Goal: Information Seeking & Learning: Learn about a topic

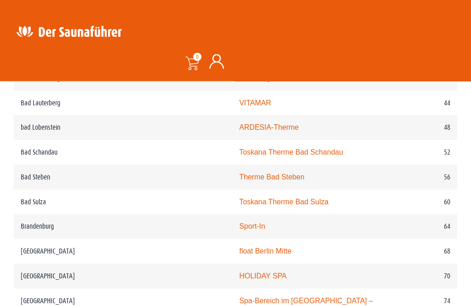
scroll to position [662, 0]
click at [239, 272] on link "HOLIDAY SPA" at bounding box center [262, 276] width 47 height 8
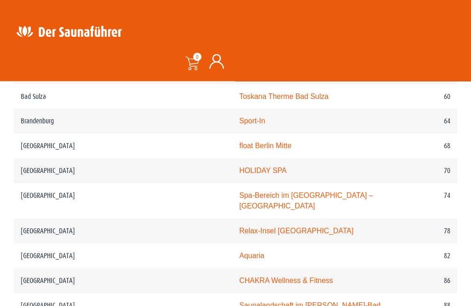
scroll to position [768, 0]
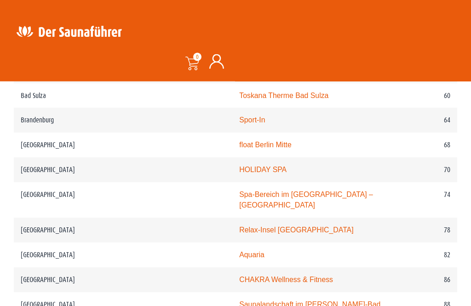
click at [239, 191] on link "Spa-Bereich im Holmes Place – Potsdamer Platz" at bounding box center [306, 200] width 134 height 19
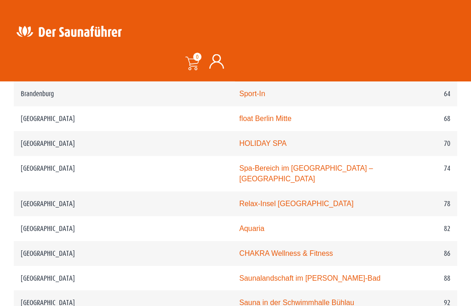
scroll to position [803, 0]
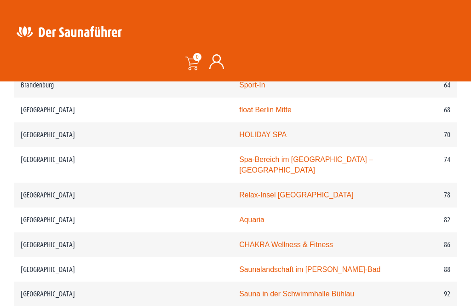
click at [239, 191] on link "Relax-Insel Marzahn" at bounding box center [296, 195] width 114 height 8
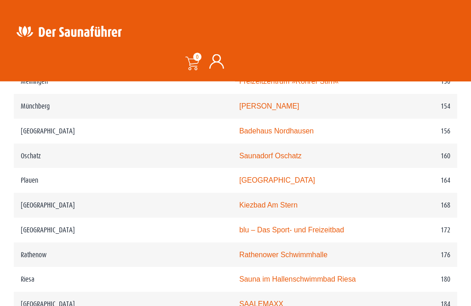
scroll to position [1414, 0]
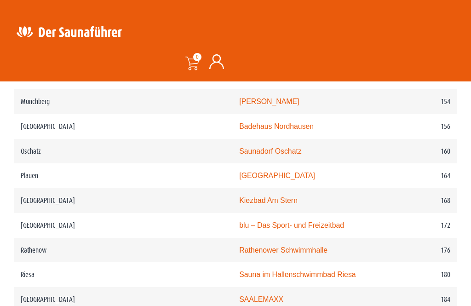
click at [239, 197] on link "Kiezbad Am Stern" at bounding box center [268, 201] width 58 height 8
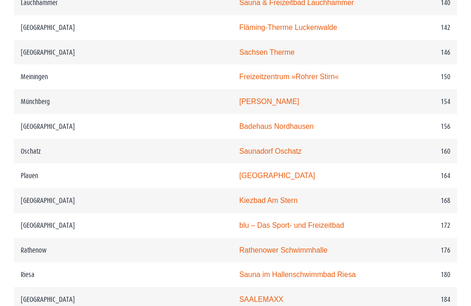
scroll to position [1443, 0]
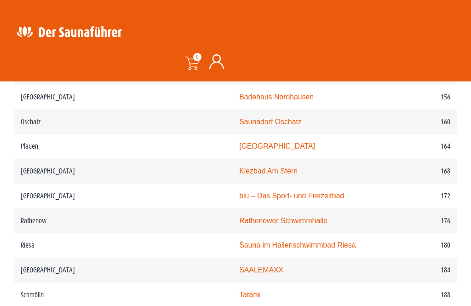
click at [267, 192] on link "blu – Das Sport- und Freizeitbad" at bounding box center [291, 196] width 105 height 8
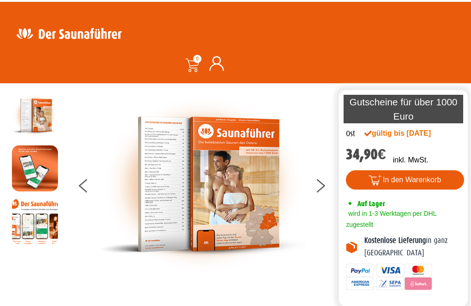
scroll to position [0, 0]
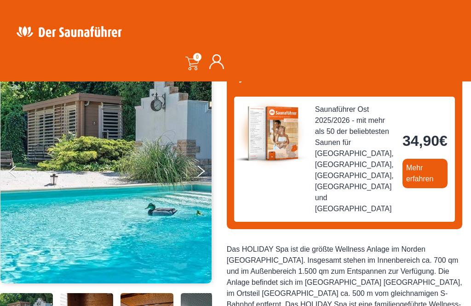
scroll to position [76, 0]
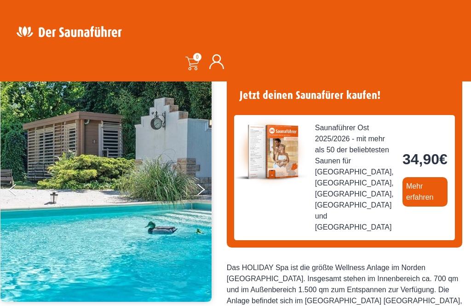
click at [207, 188] on button "Next" at bounding box center [207, 191] width 23 height 23
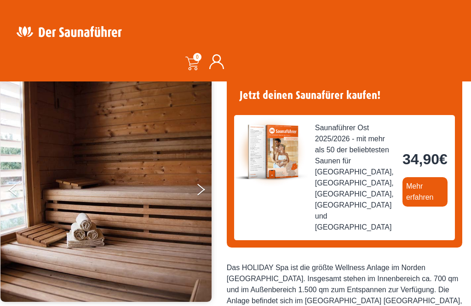
click at [208, 194] on button "Next" at bounding box center [207, 191] width 23 height 23
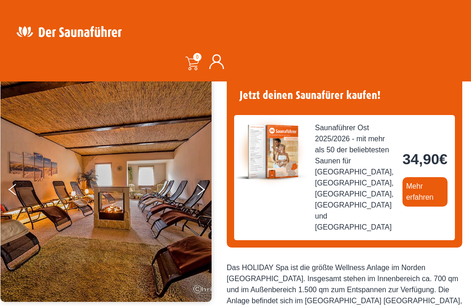
click at [210, 186] on button "Next" at bounding box center [207, 191] width 23 height 23
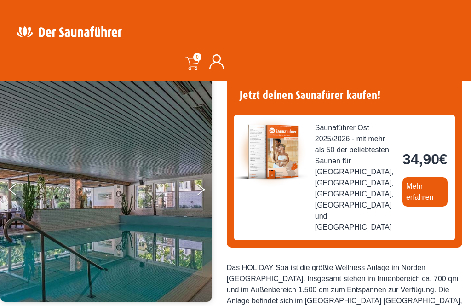
click at [209, 186] on button "Next" at bounding box center [207, 191] width 23 height 23
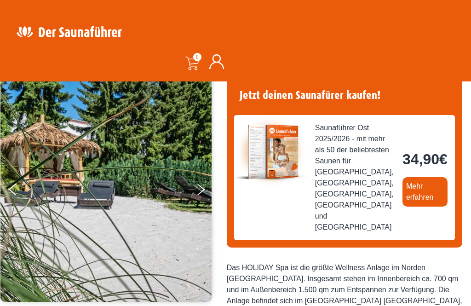
click at [205, 189] on button "Next" at bounding box center [207, 191] width 23 height 23
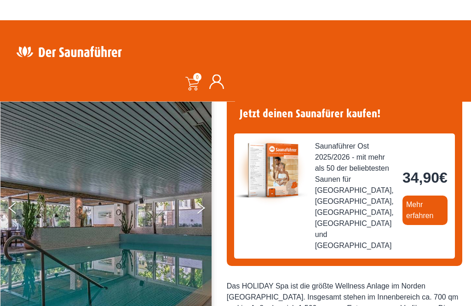
scroll to position [0, 0]
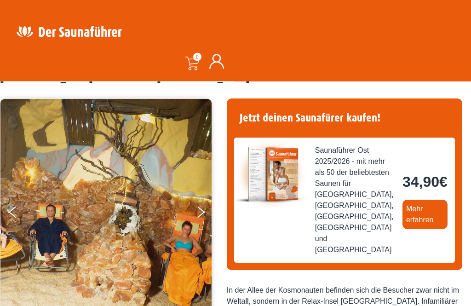
scroll to position [54, 0]
click at [202, 210] on icon "Next" at bounding box center [201, 209] width 8 height 6
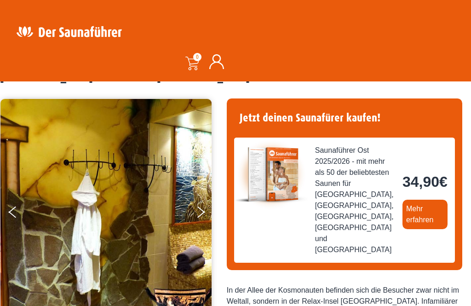
click at [201, 215] on button "Next" at bounding box center [207, 214] width 23 height 23
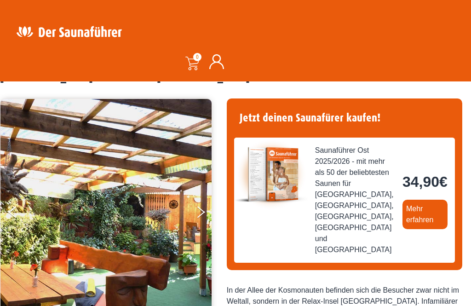
click at [200, 217] on button "Next" at bounding box center [207, 214] width 23 height 23
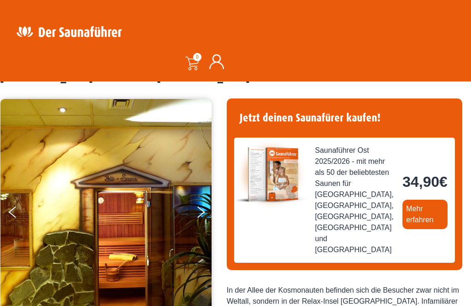
click at [201, 214] on icon "Next" at bounding box center [201, 214] width 8 height 6
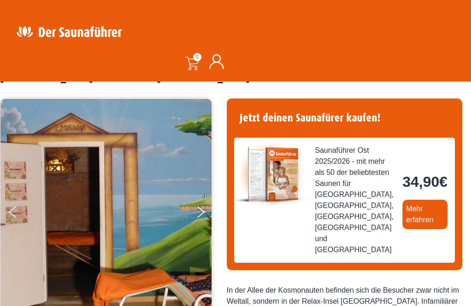
click at [199, 211] on button "Next" at bounding box center [207, 214] width 23 height 23
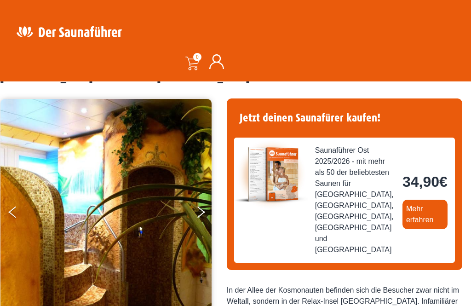
click at [205, 210] on button "Next" at bounding box center [207, 214] width 23 height 23
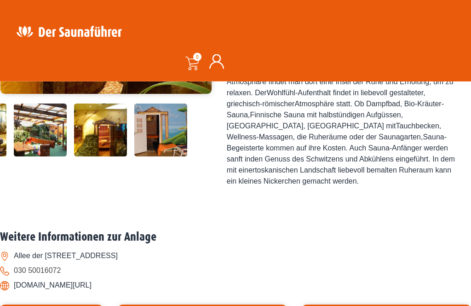
scroll to position [266, 0]
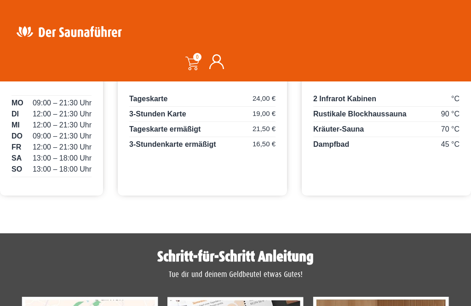
scroll to position [554, 0]
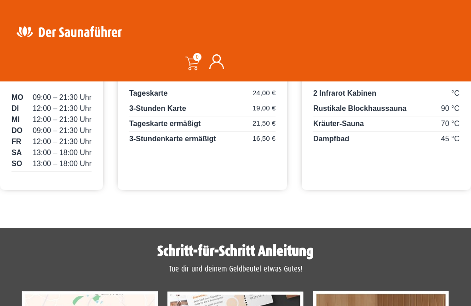
click at [193, 132] on p "Tageskarte ermäßigt 21,50 €" at bounding box center [202, 124] width 146 height 13
click at [274, 129] on span "21,50 €" at bounding box center [264, 123] width 23 height 11
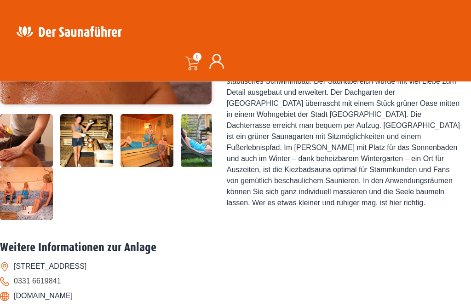
scroll to position [276, 0]
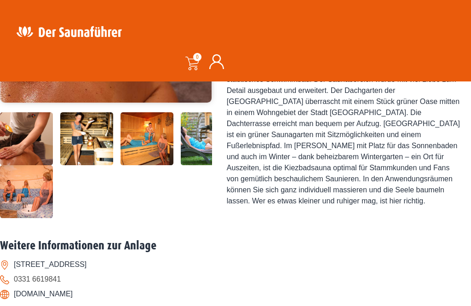
click at [203, 165] on img at bounding box center [207, 138] width 53 height 53
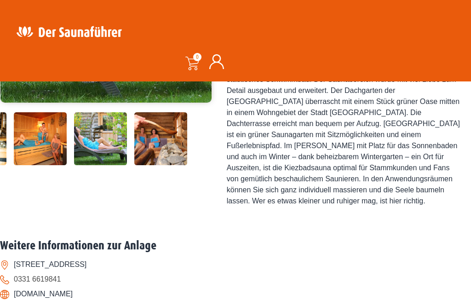
click at [174, 165] on img at bounding box center [160, 138] width 53 height 53
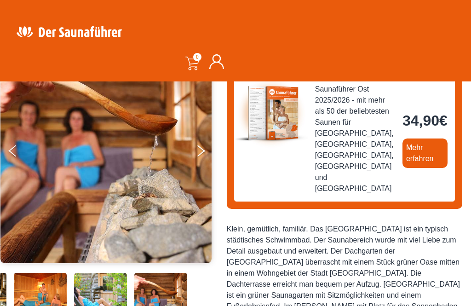
scroll to position [96, 0]
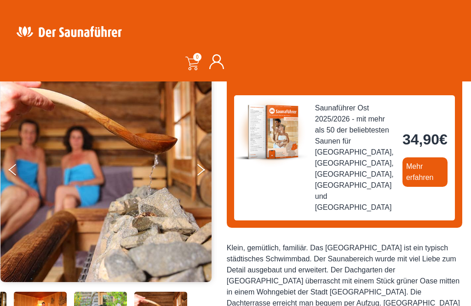
click at [203, 172] on button "Next" at bounding box center [207, 171] width 23 height 23
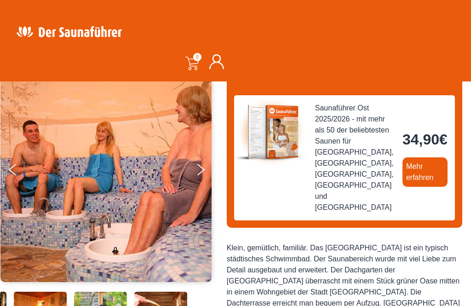
click at [204, 171] on button "Next" at bounding box center [207, 171] width 23 height 23
click at [207, 167] on button "Next" at bounding box center [207, 171] width 23 height 23
click at [203, 164] on button "Next" at bounding box center [207, 171] width 23 height 23
click at [204, 162] on button "Next" at bounding box center [207, 171] width 23 height 23
click at [23, 168] on button "Previous" at bounding box center [20, 171] width 23 height 23
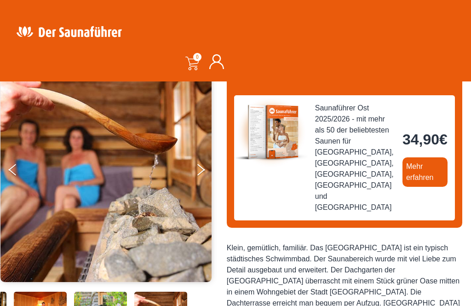
click at [13, 173] on button "Previous" at bounding box center [20, 171] width 23 height 23
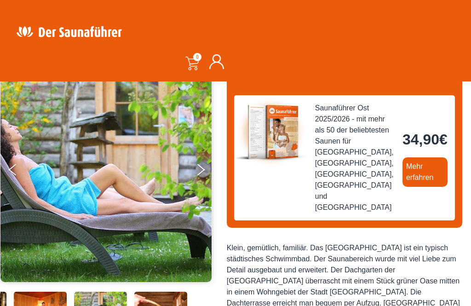
click at [18, 168] on button "Previous" at bounding box center [20, 171] width 23 height 23
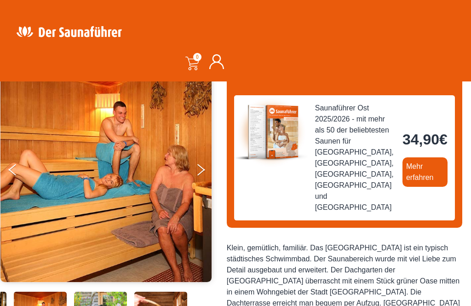
click at [16, 167] on button "Previous" at bounding box center [20, 171] width 23 height 23
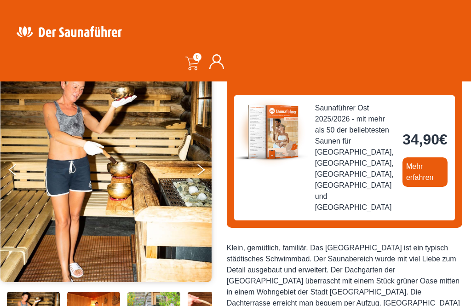
click at [17, 168] on button "Previous" at bounding box center [20, 171] width 23 height 23
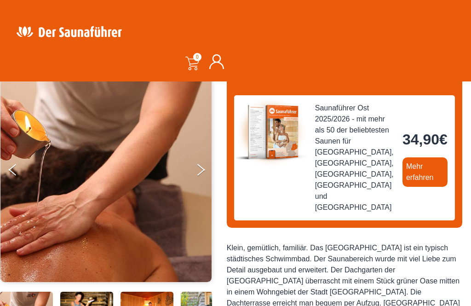
click at [18, 167] on button "Previous" at bounding box center [20, 171] width 23 height 23
click at [15, 161] on button "Previous" at bounding box center [20, 171] width 23 height 23
click at [20, 167] on button "Previous" at bounding box center [20, 171] width 23 height 23
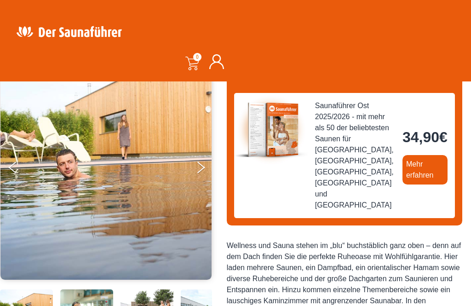
scroll to position [96, 0]
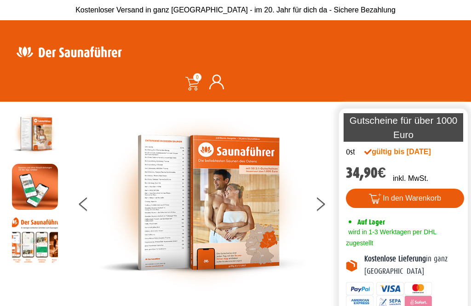
click at [322, 212] on button at bounding box center [326, 205] width 23 height 23
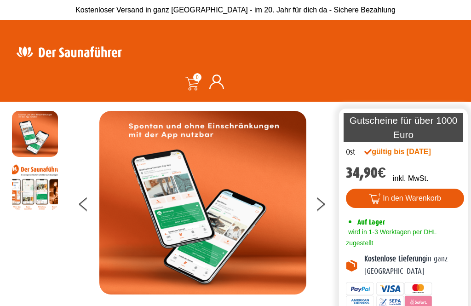
click at [326, 216] on button at bounding box center [326, 205] width 23 height 23
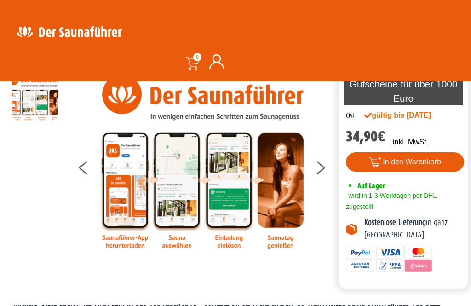
scroll to position [36, 0]
click at [331, 175] on button at bounding box center [326, 169] width 23 height 23
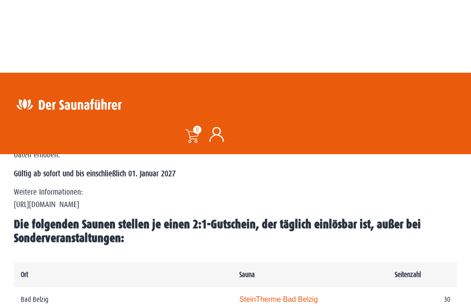
scroll to position [234, 0]
